Goal: Find specific page/section: Find specific page/section

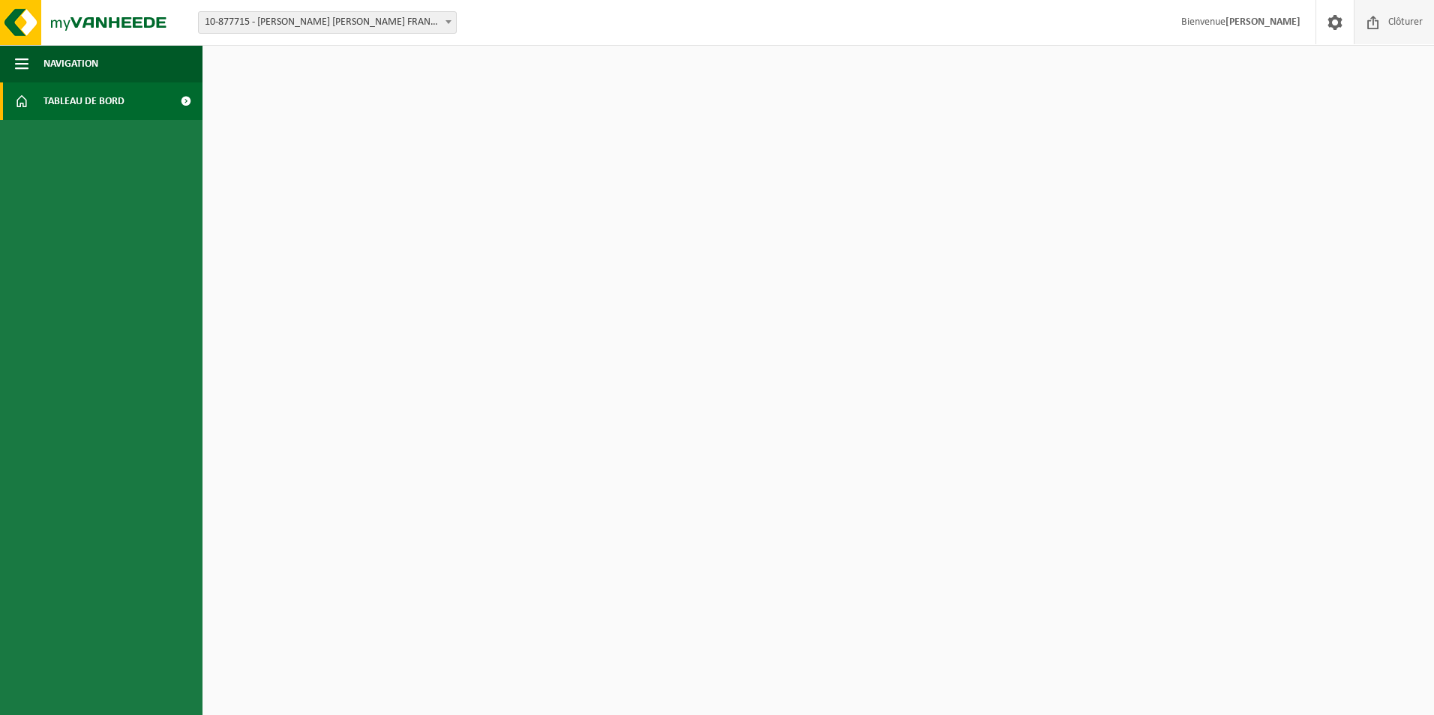
click at [1388, 23] on span "Clôturer" at bounding box center [1405, 22] width 42 height 44
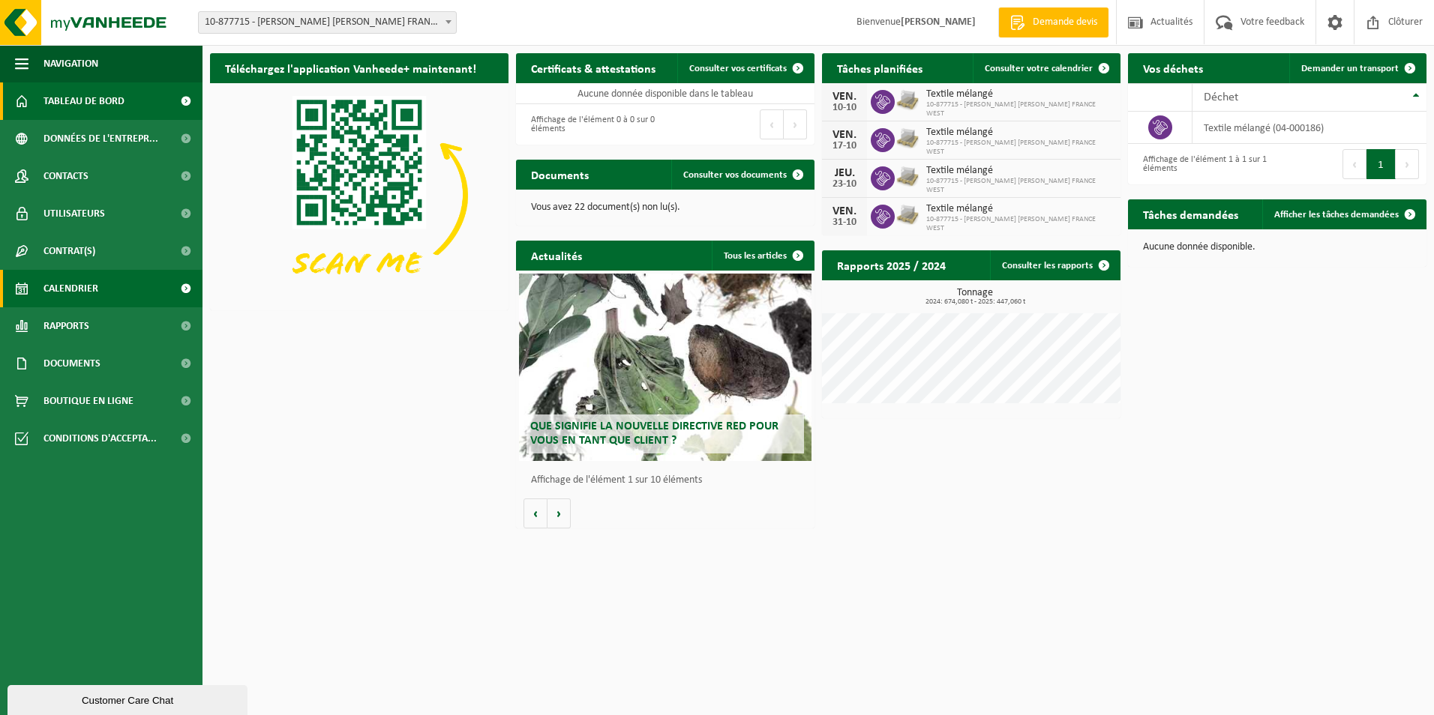
click at [69, 289] on span "Calendrier" at bounding box center [70, 288] width 55 height 37
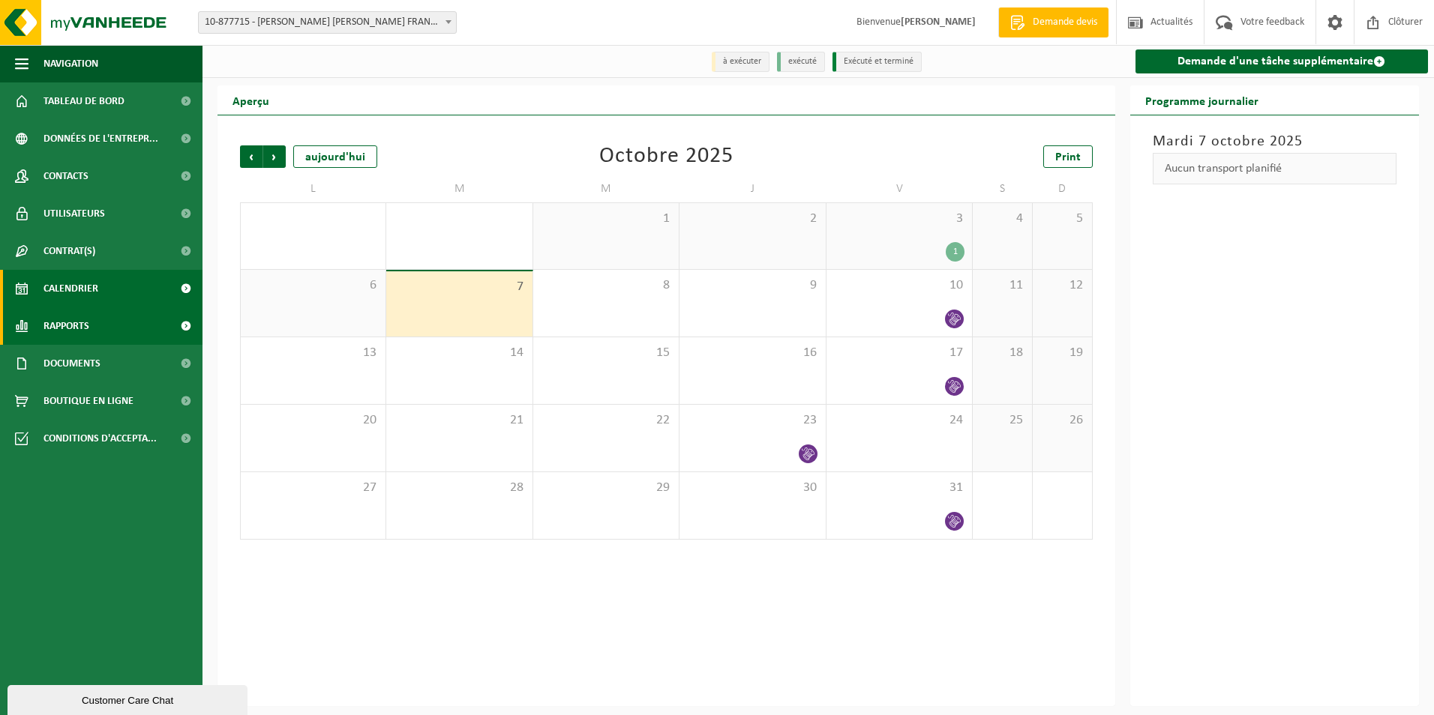
click at [82, 325] on span "Rapports" at bounding box center [66, 325] width 46 height 37
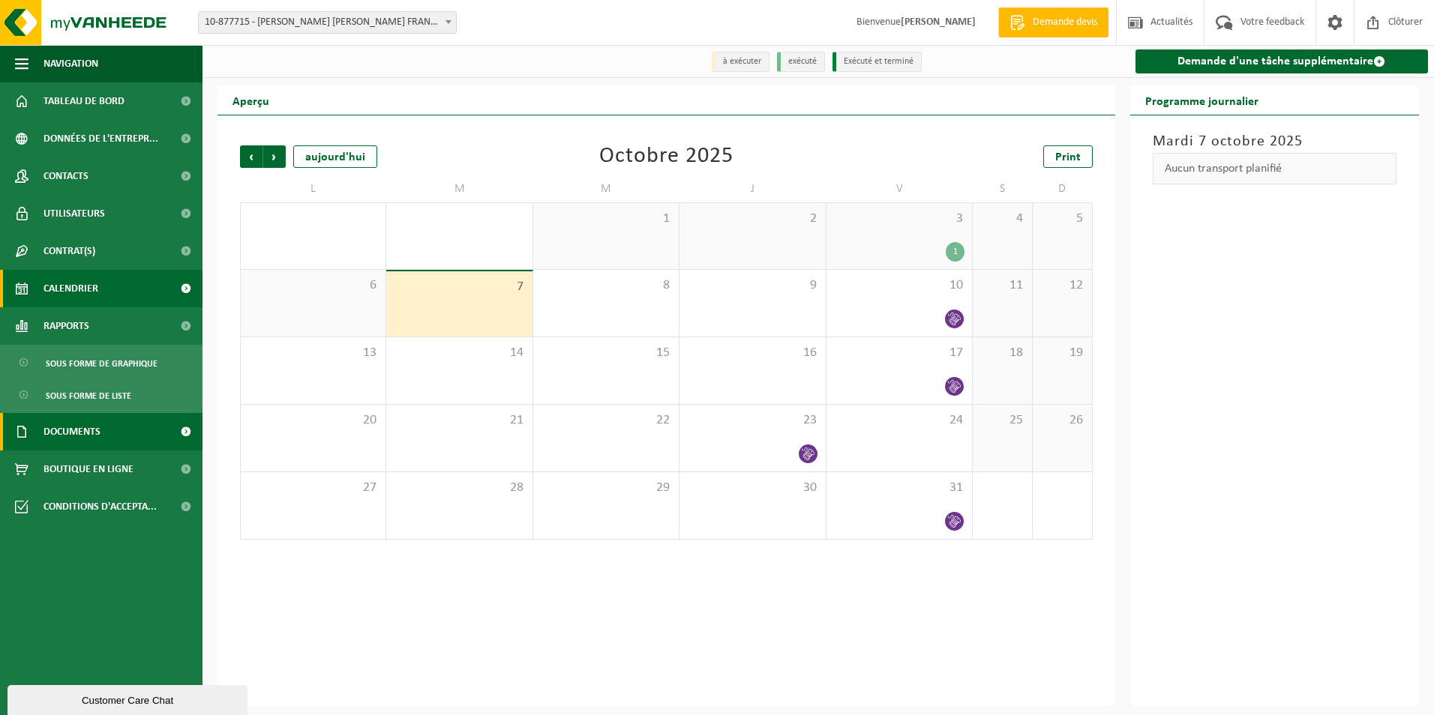
click at [84, 427] on span "Documents" at bounding box center [71, 431] width 57 height 37
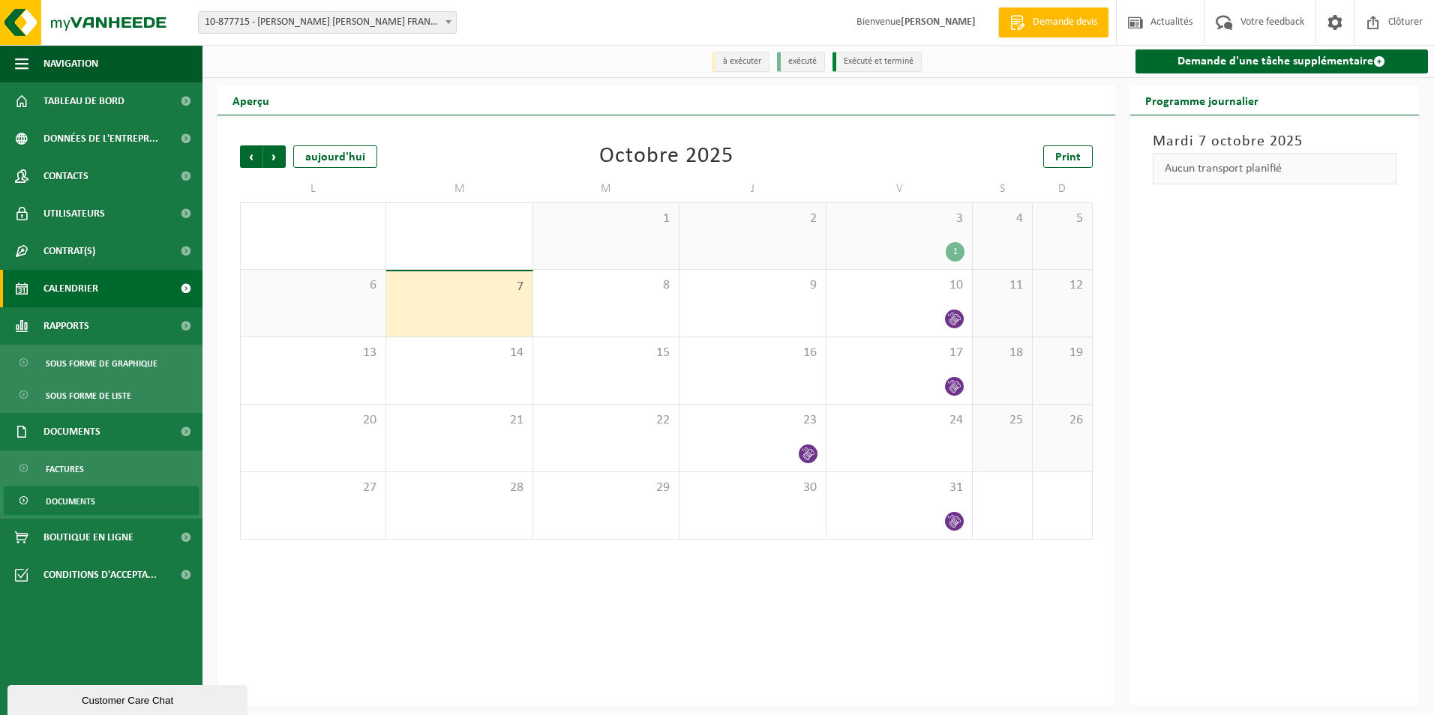
click at [78, 497] on span "Documents" at bounding box center [70, 501] width 49 height 28
